Goal: Entertainment & Leisure: Consume media (video, audio)

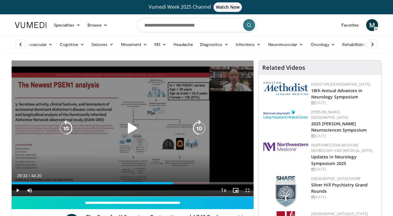
click at [130, 127] on icon "Video Player" at bounding box center [132, 128] width 17 height 17
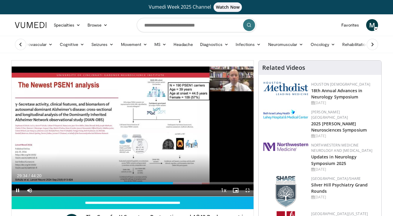
click at [250, 190] on span "Video Player" at bounding box center [247, 190] width 12 height 12
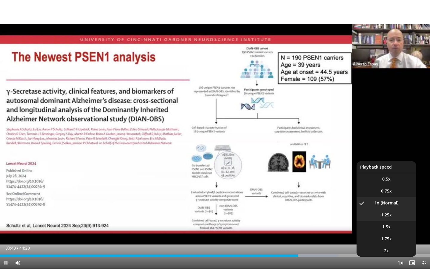
click at [392, 213] on li "1.25x" at bounding box center [386, 215] width 60 height 12
click at [392, 216] on li "1.5x" at bounding box center [386, 227] width 60 height 12
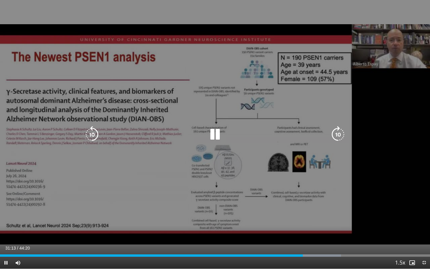
click at [215, 134] on icon "Video Player" at bounding box center [214, 134] width 17 height 17
click at [216, 133] on icon "Video Player" at bounding box center [214, 134] width 17 height 17
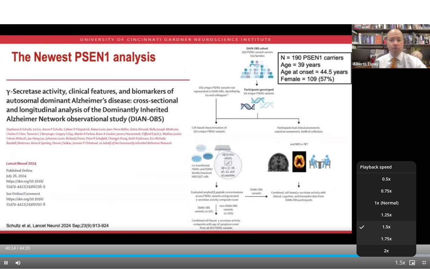
click at [392, 216] on li "1.75x" at bounding box center [386, 238] width 60 height 12
click at [392, 216] on li "1.5x" at bounding box center [386, 227] width 60 height 12
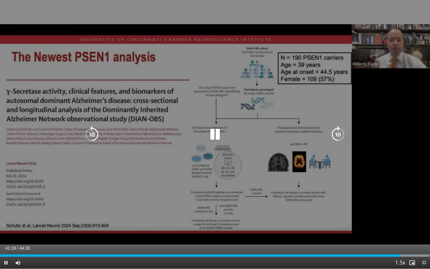
click at [215, 135] on icon "Video Player" at bounding box center [214, 134] width 17 height 17
click at [218, 135] on icon "Video Player" at bounding box center [214, 134] width 17 height 17
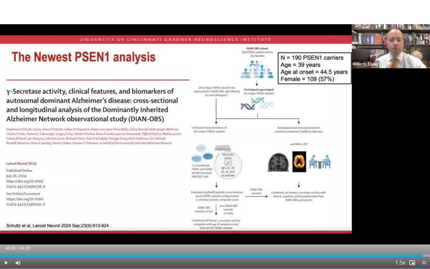
click at [5, 216] on span "Video Player" at bounding box center [6, 262] width 12 height 12
